Goal: Task Accomplishment & Management: Manage account settings

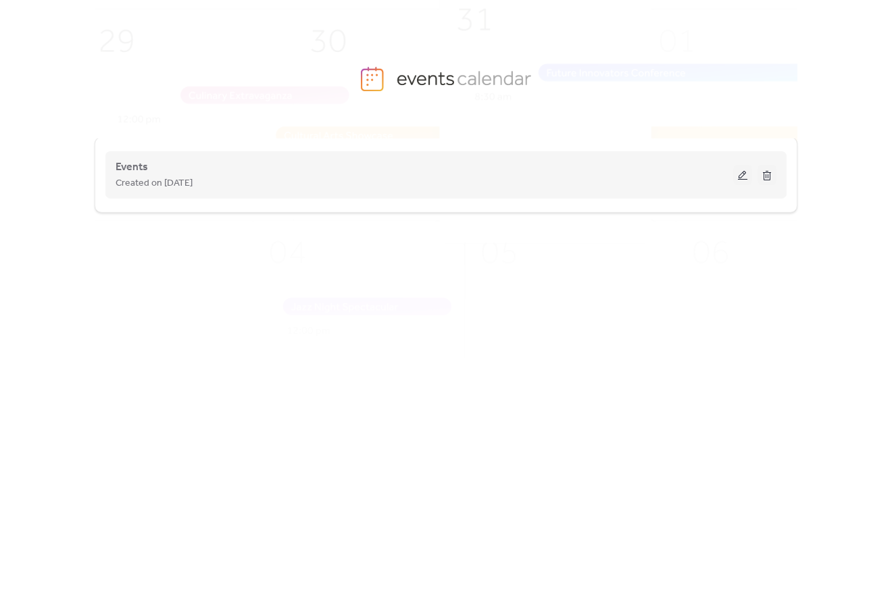
click at [248, 177] on div "Created on [DATE]" at bounding box center [424, 183] width 617 height 16
click at [122, 168] on span "Events" at bounding box center [132, 167] width 32 height 16
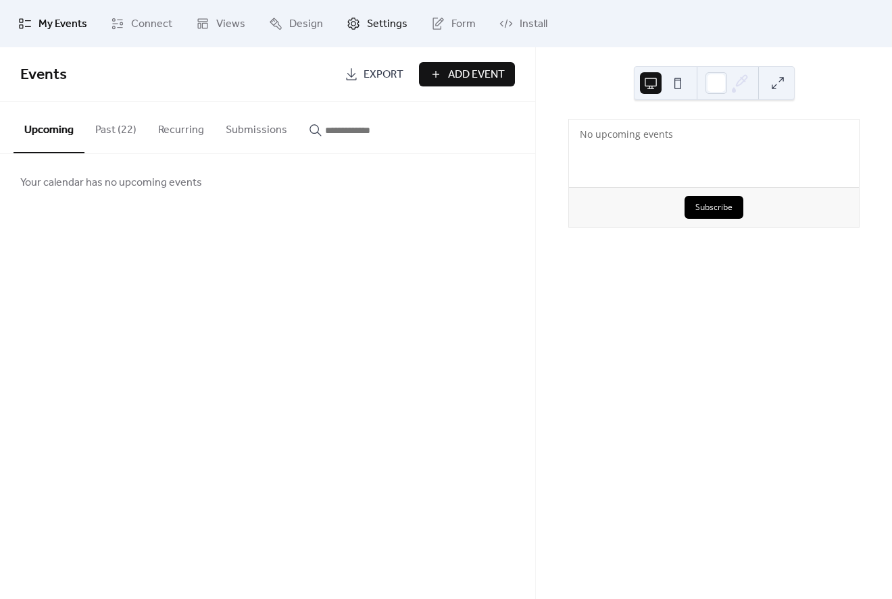
click at [357, 24] on link "Settings" at bounding box center [376, 23] width 81 height 36
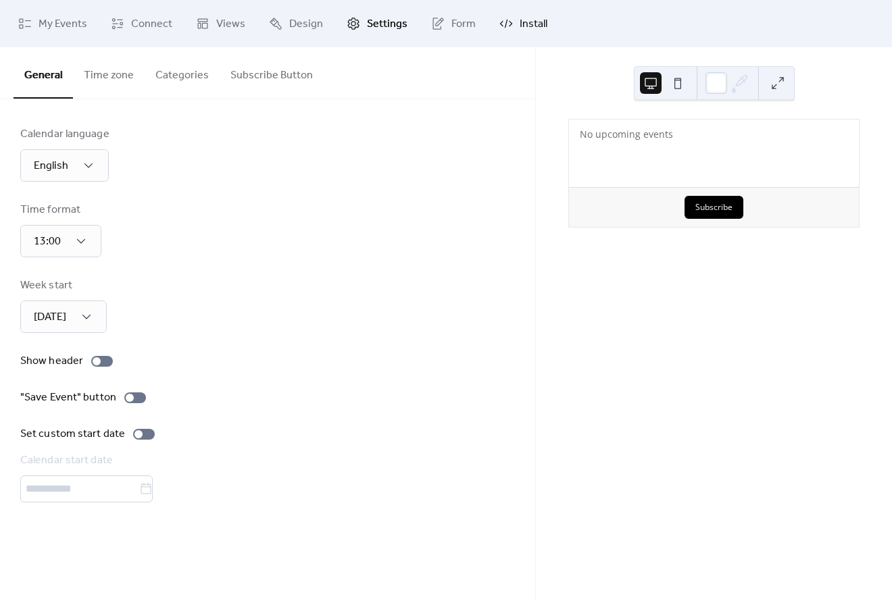
click at [520, 22] on span "Install" at bounding box center [534, 24] width 28 height 16
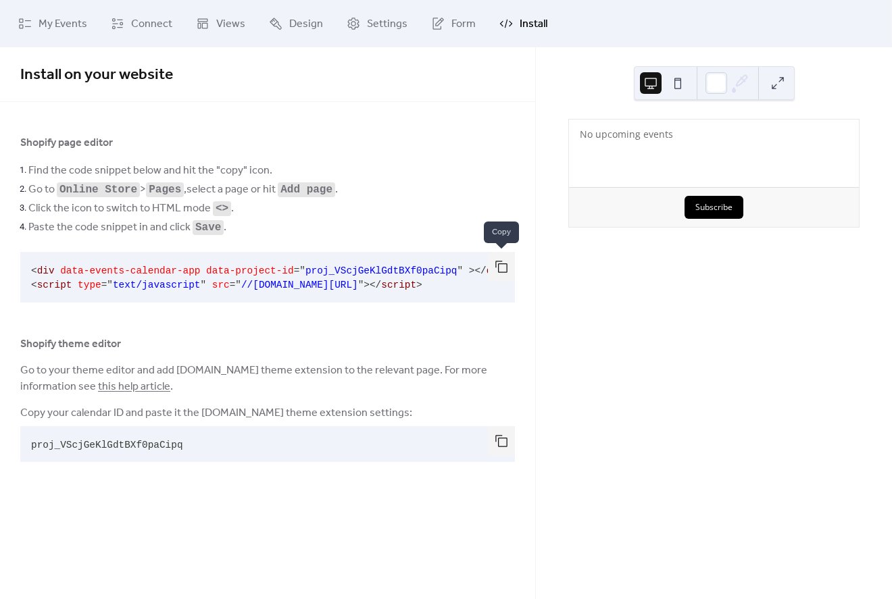
click at [506, 269] on button "button" at bounding box center [501, 267] width 27 height 30
click at [493, 439] on button "button" at bounding box center [501, 441] width 27 height 30
click at [663, 132] on div "No upcoming events" at bounding box center [714, 134] width 268 height 13
drag, startPoint x: 669, startPoint y: 136, endPoint x: 605, endPoint y: 137, distance: 64.9
click at [605, 137] on div "No upcoming events" at bounding box center [714, 134] width 268 height 13
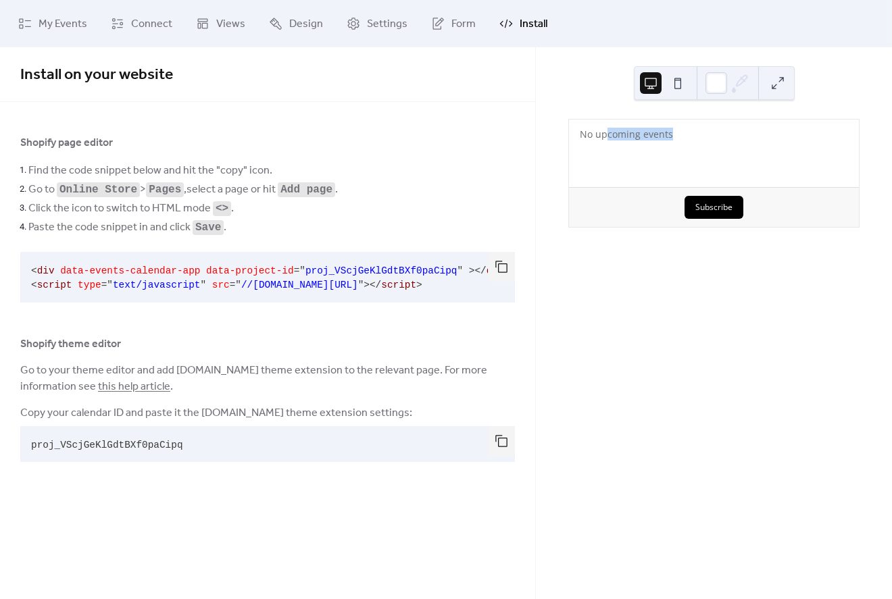
click at [599, 148] on div "No upcoming events" at bounding box center [714, 134] width 290 height 29
click at [673, 82] on button at bounding box center [678, 83] width 22 height 22
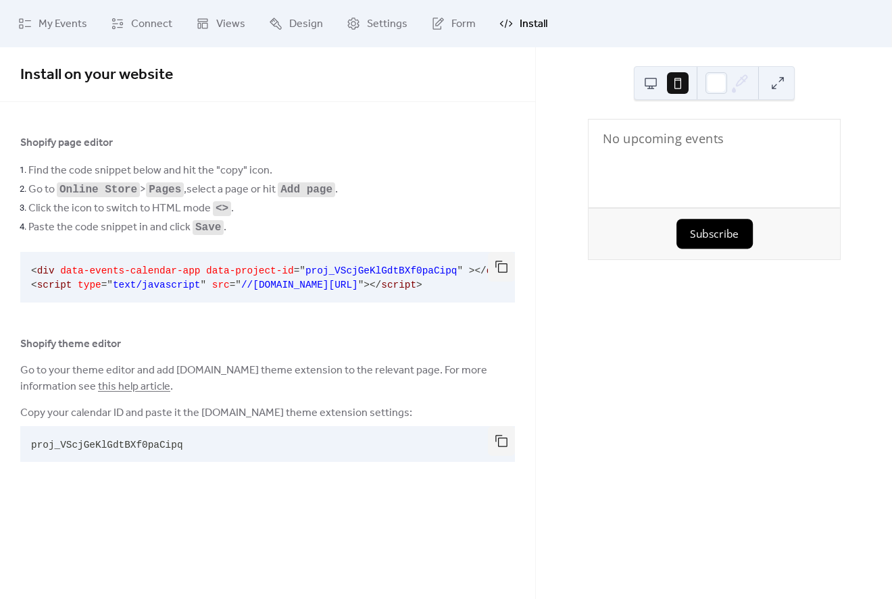
click at [648, 84] on button at bounding box center [651, 83] width 22 height 22
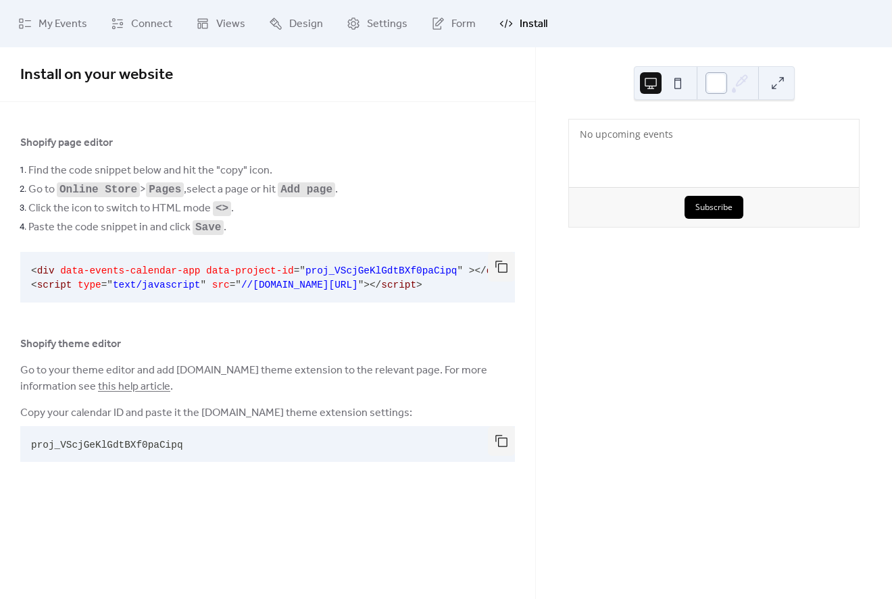
click at [722, 83] on div at bounding box center [716, 83] width 22 height 22
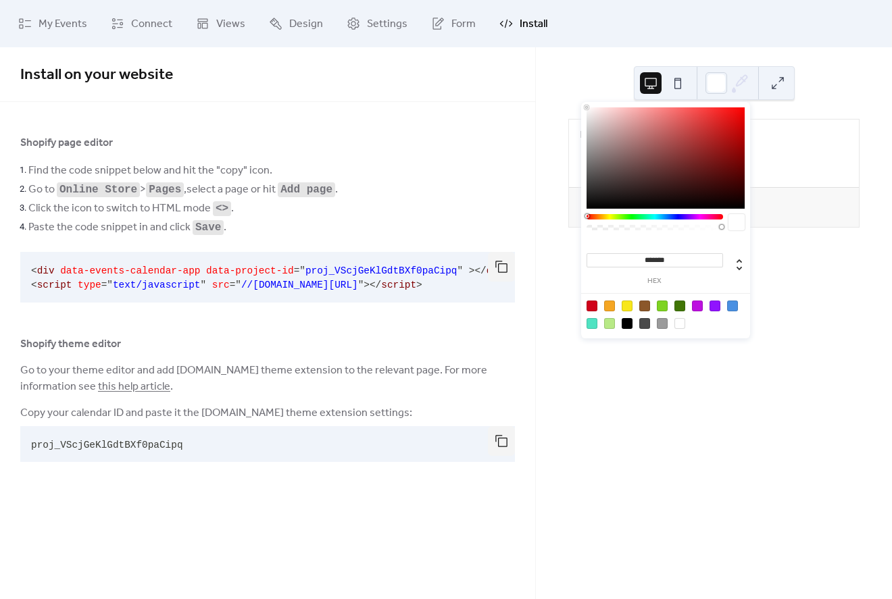
click at [811, 85] on div "No upcoming events Subscribe" at bounding box center [714, 323] width 356 height 552
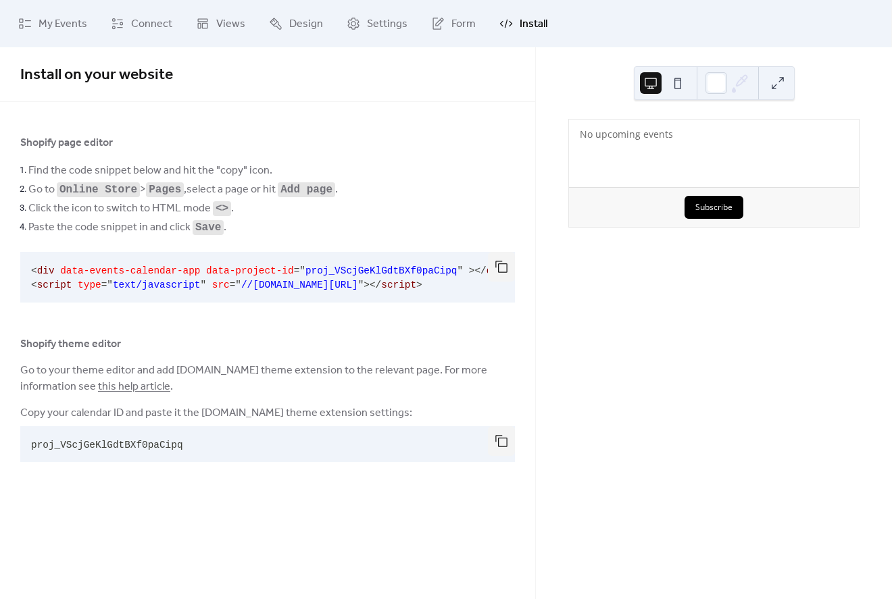
click at [255, 26] on ul "My Events Connect Views Design Settings Form Install" at bounding box center [445, 23] width 875 height 36
click at [289, 23] on span "Design" at bounding box center [306, 24] width 34 height 16
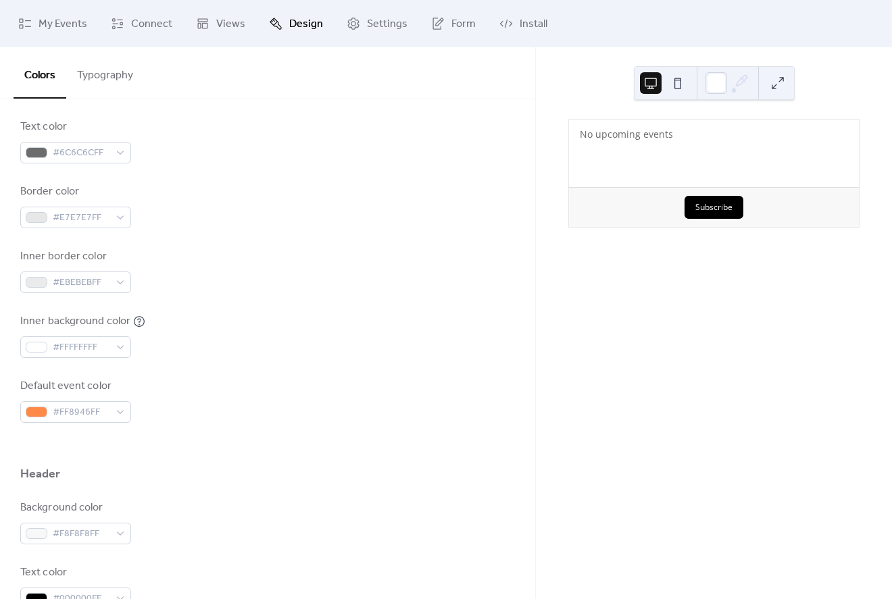
scroll to position [266, 0]
